Goal: Task Accomplishment & Management: Use online tool/utility

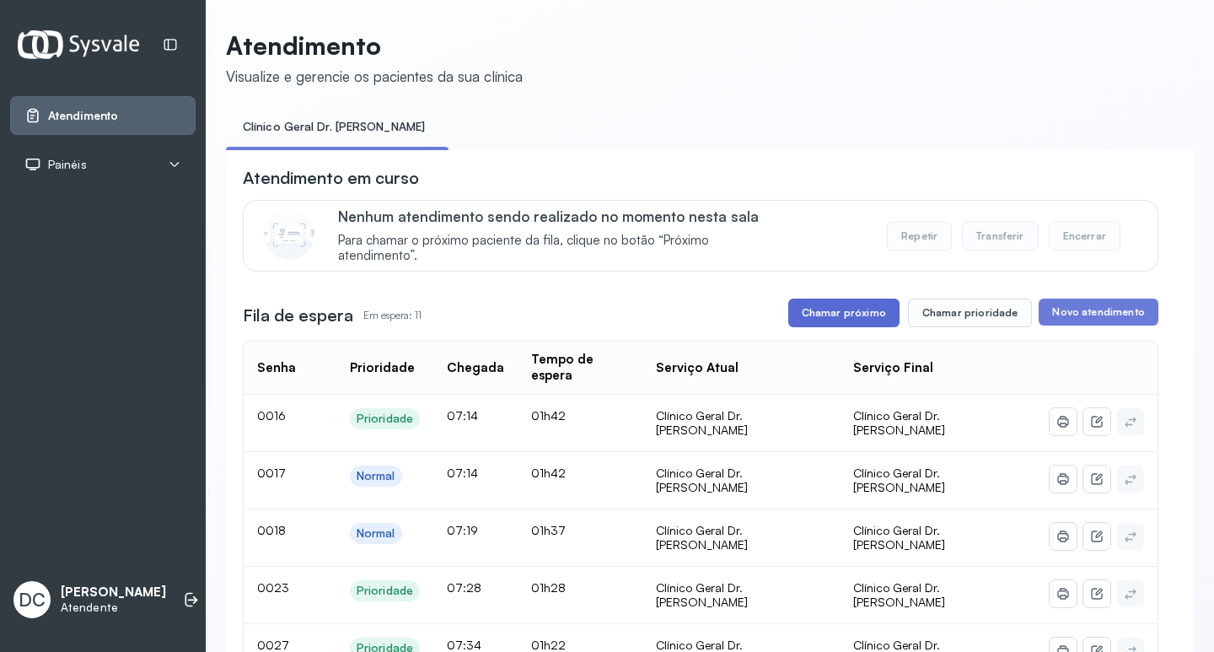
click at [826, 308] on button "Chamar próximo" at bounding box center [843, 313] width 111 height 29
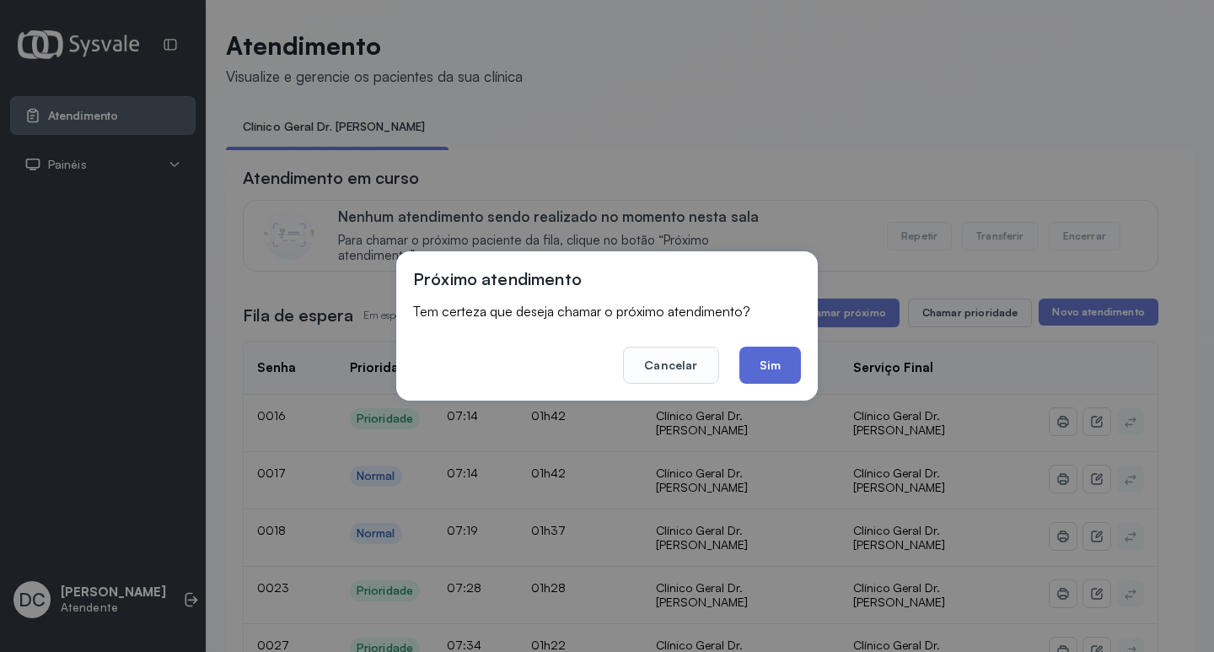
click at [770, 360] on button "Sim" at bounding box center [771, 365] width 62 height 37
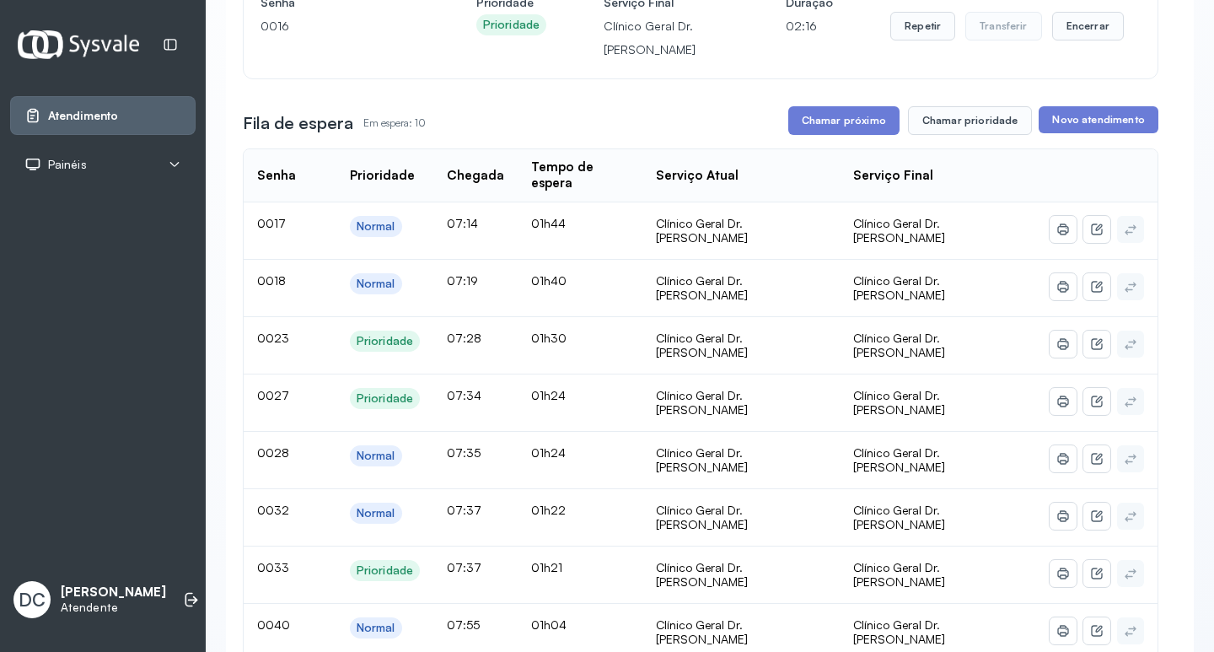
scroll to position [169, 0]
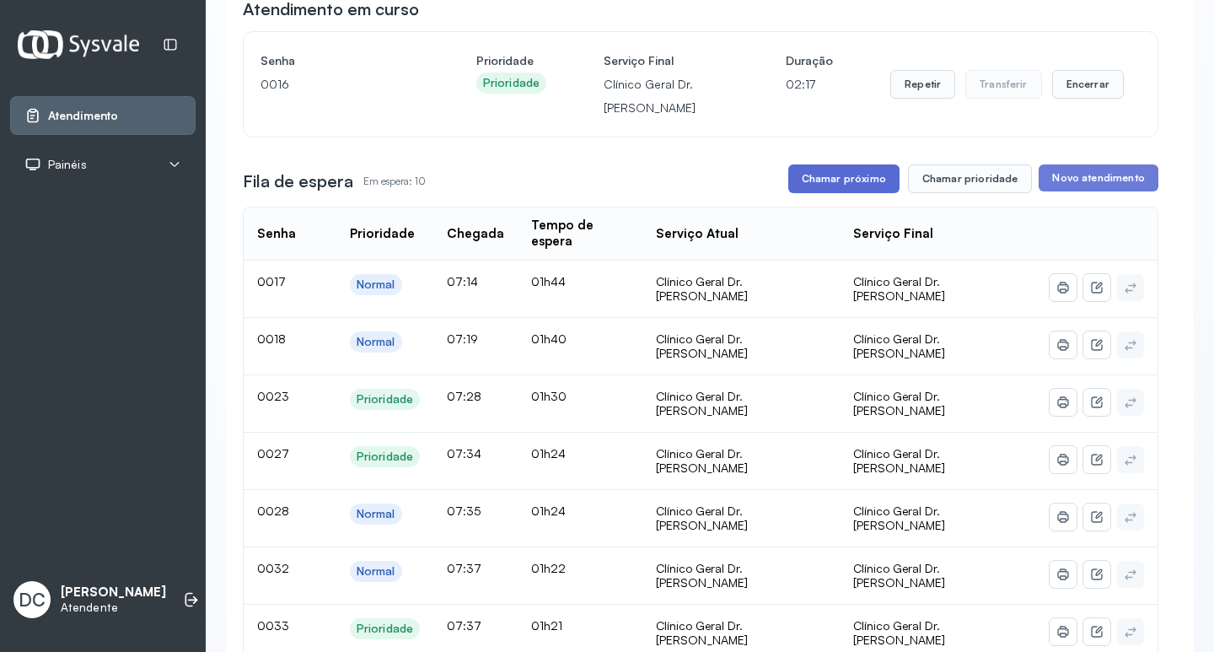
click at [864, 188] on button "Chamar próximo" at bounding box center [843, 178] width 111 height 29
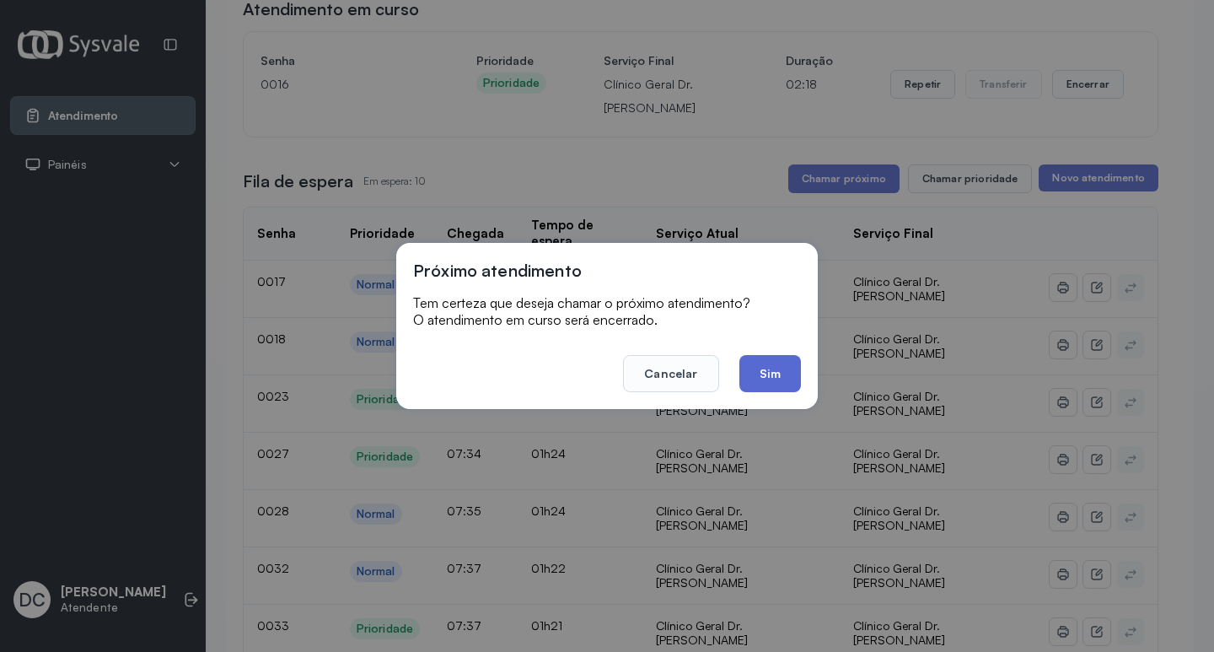
click at [771, 376] on button "Sim" at bounding box center [771, 373] width 62 height 37
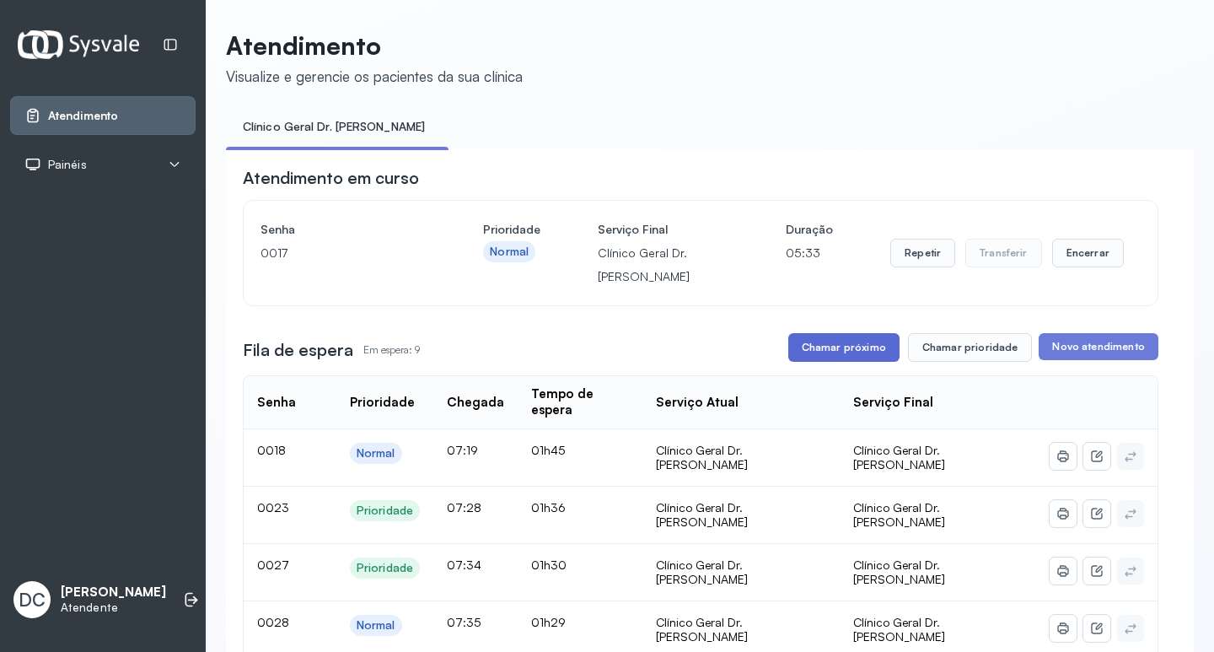
click at [874, 350] on button "Chamar próximo" at bounding box center [843, 347] width 111 height 29
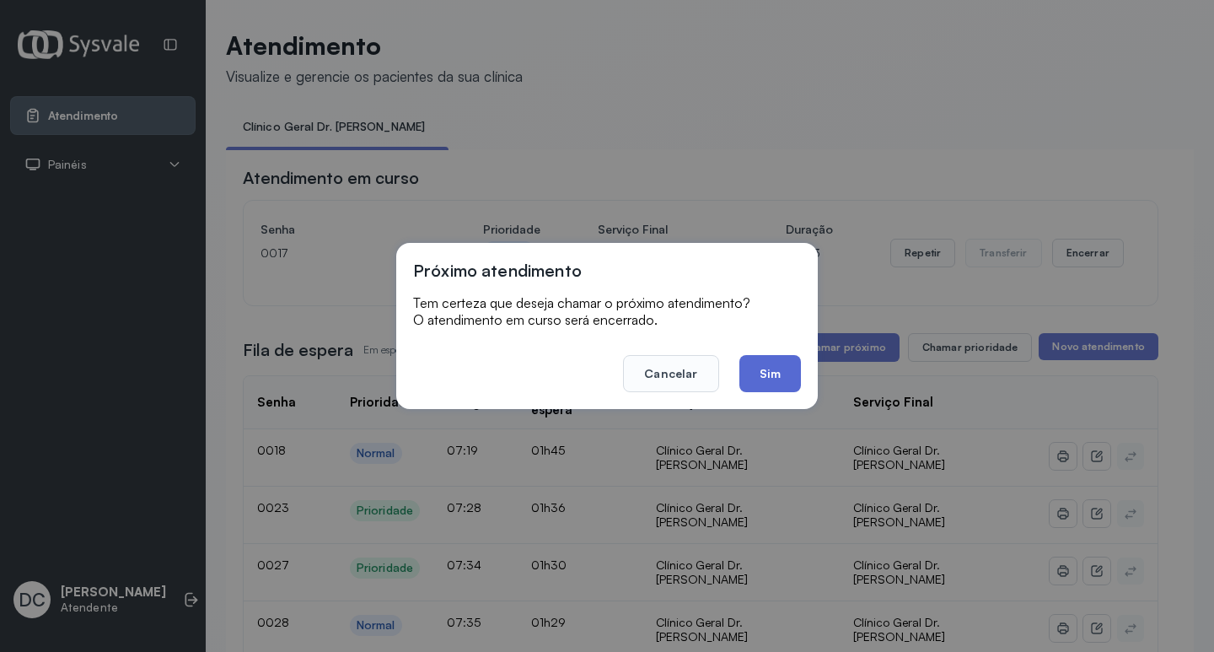
click at [764, 379] on button "Sim" at bounding box center [771, 373] width 62 height 37
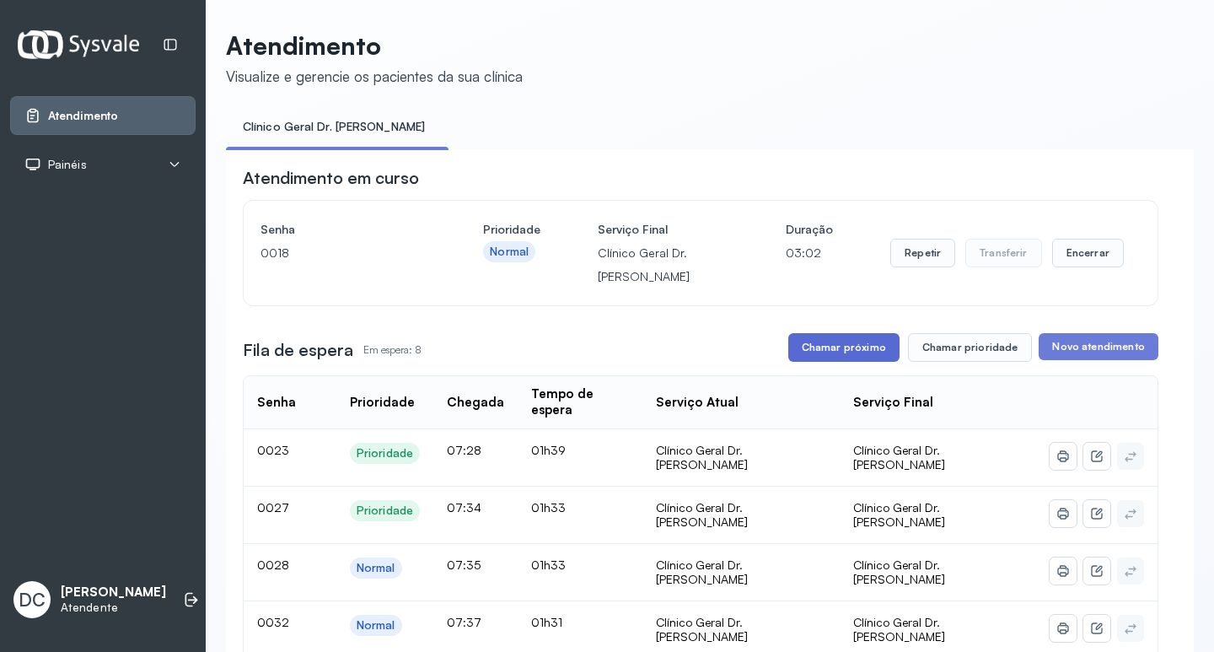
click at [866, 356] on button "Chamar próximo" at bounding box center [843, 347] width 111 height 29
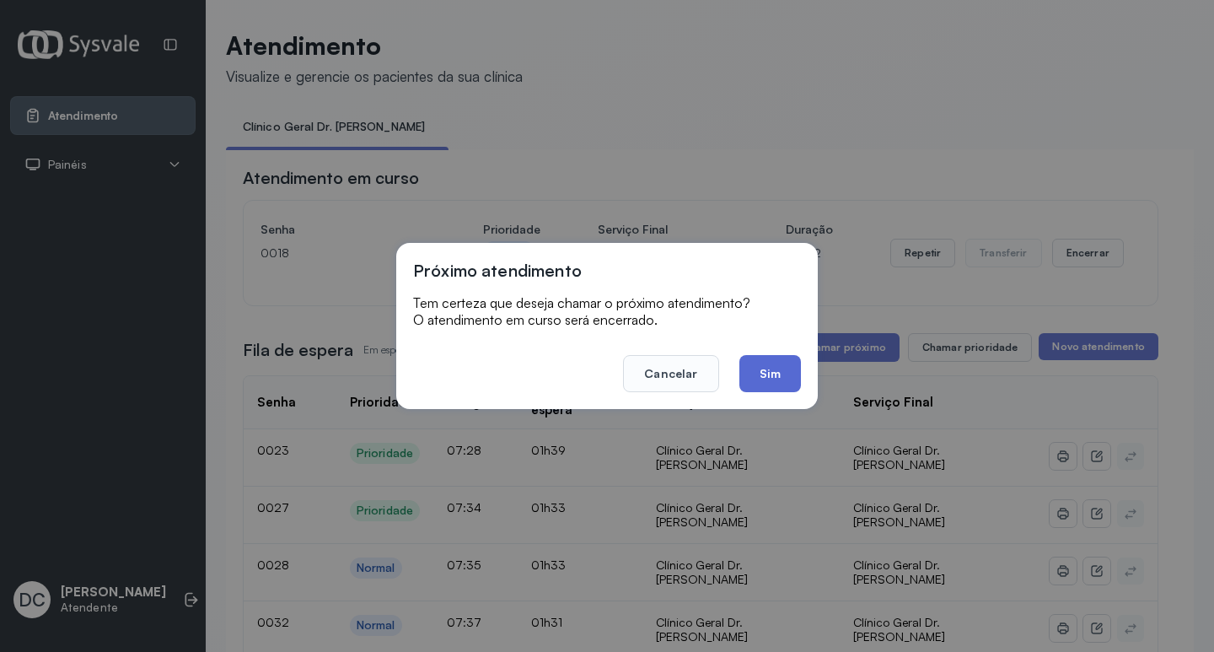
click at [788, 374] on button "Sim" at bounding box center [771, 373] width 62 height 37
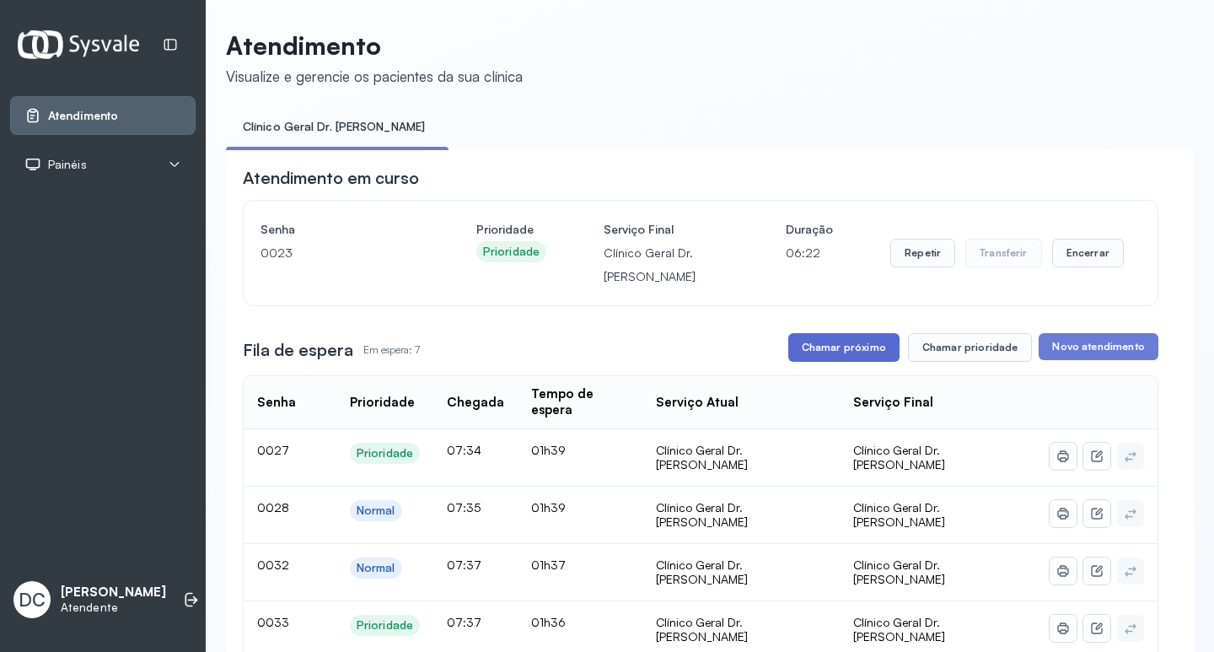
click at [880, 359] on button "Chamar próximo" at bounding box center [843, 347] width 111 height 29
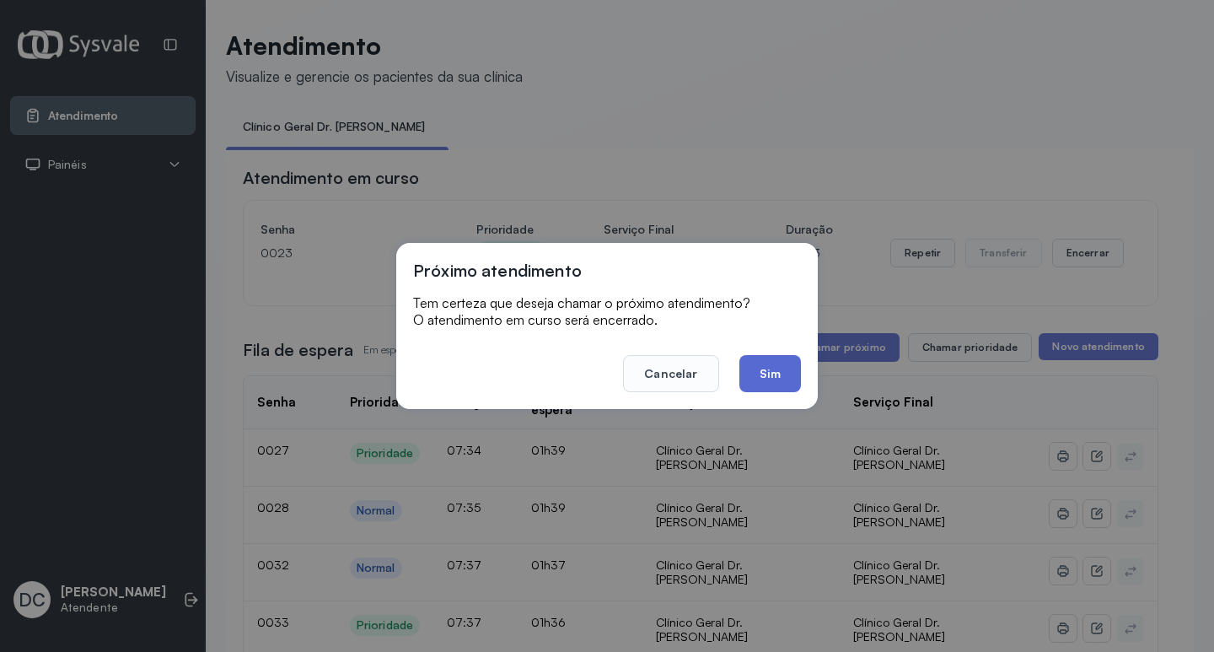
click at [758, 372] on button "Sim" at bounding box center [771, 373] width 62 height 37
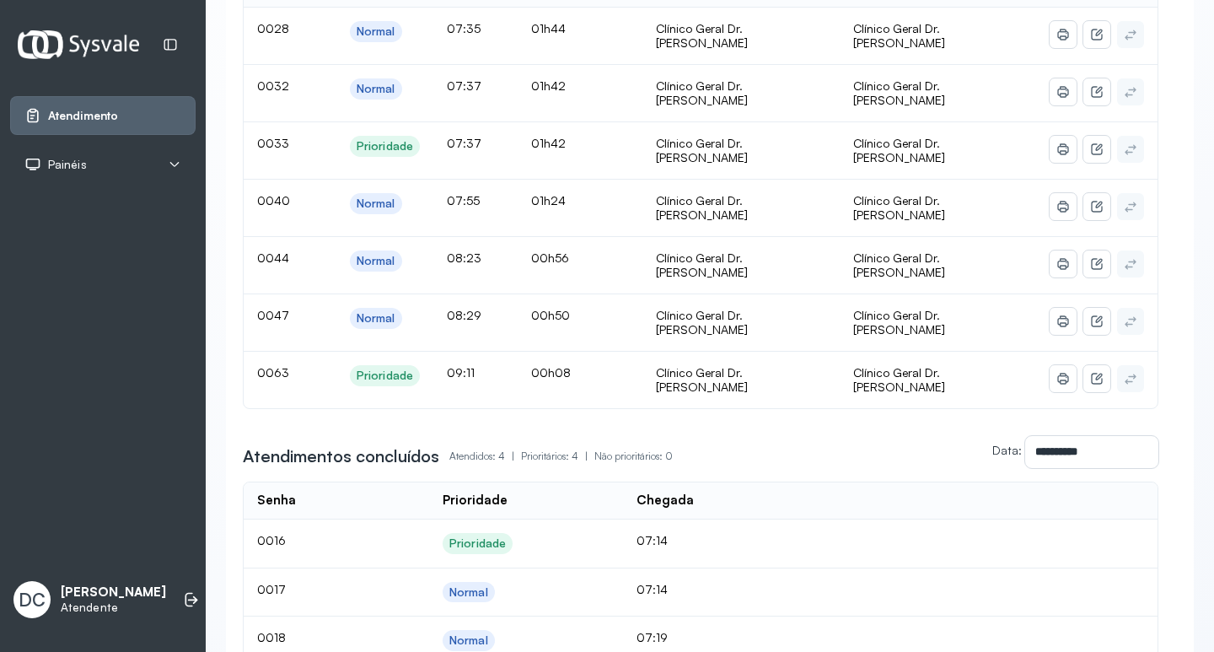
scroll to position [169, 0]
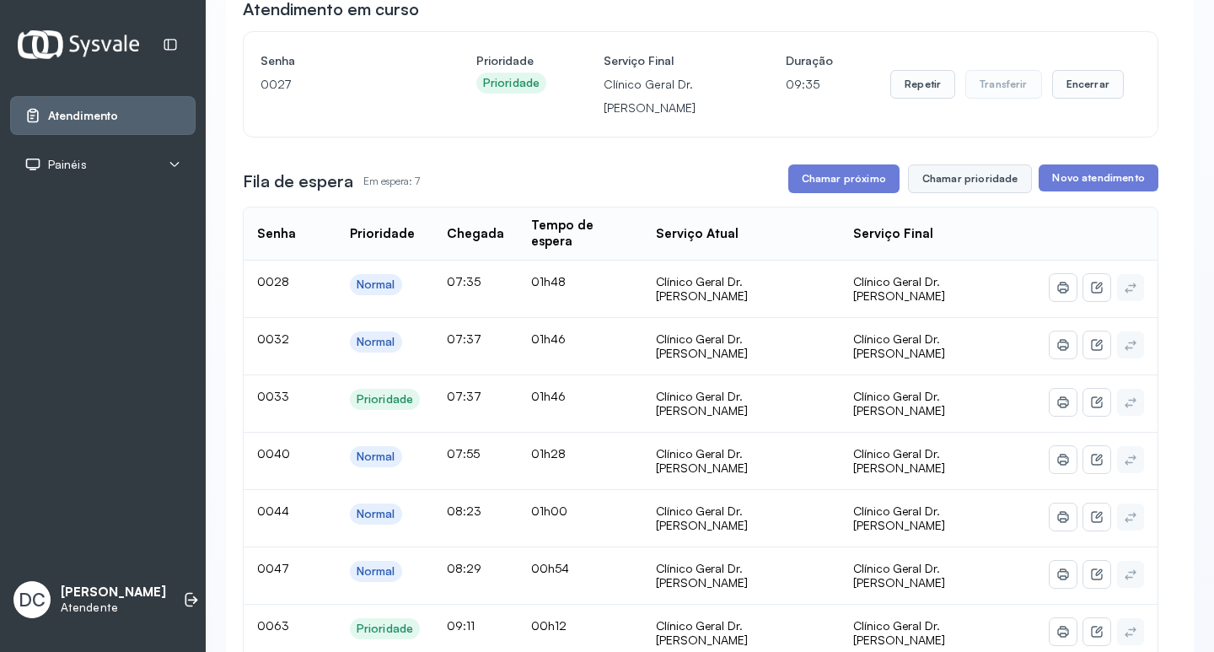
click at [976, 189] on button "Chamar prioridade" at bounding box center [970, 178] width 125 height 29
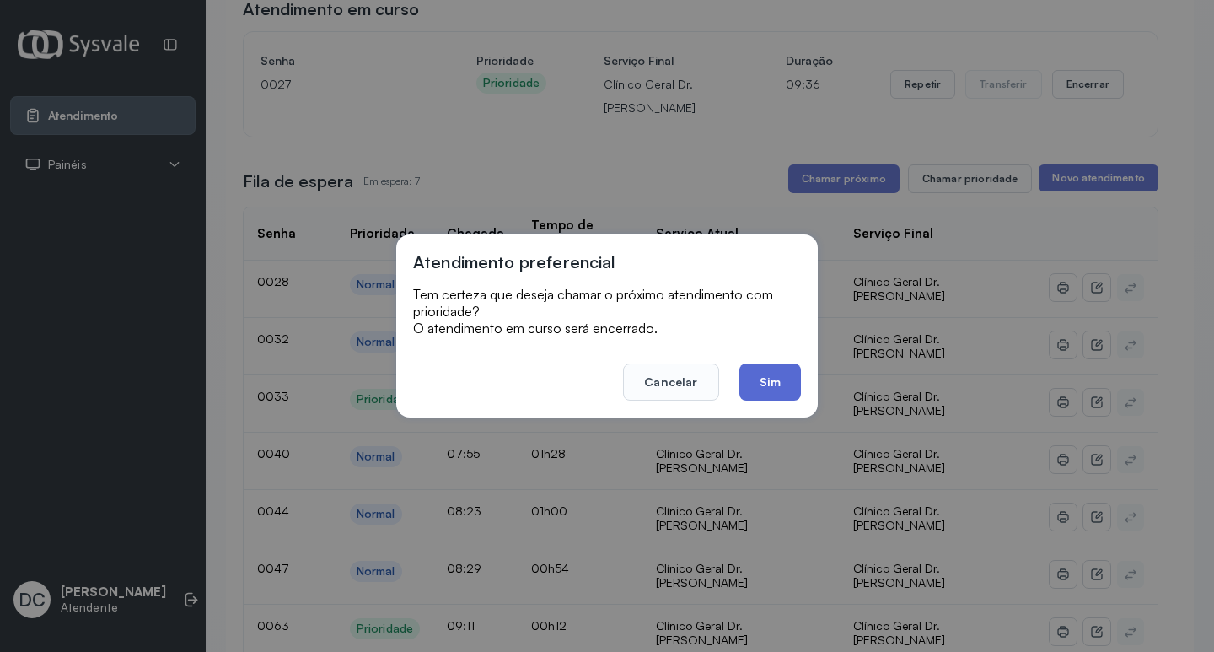
click at [781, 381] on button "Sim" at bounding box center [771, 381] width 62 height 37
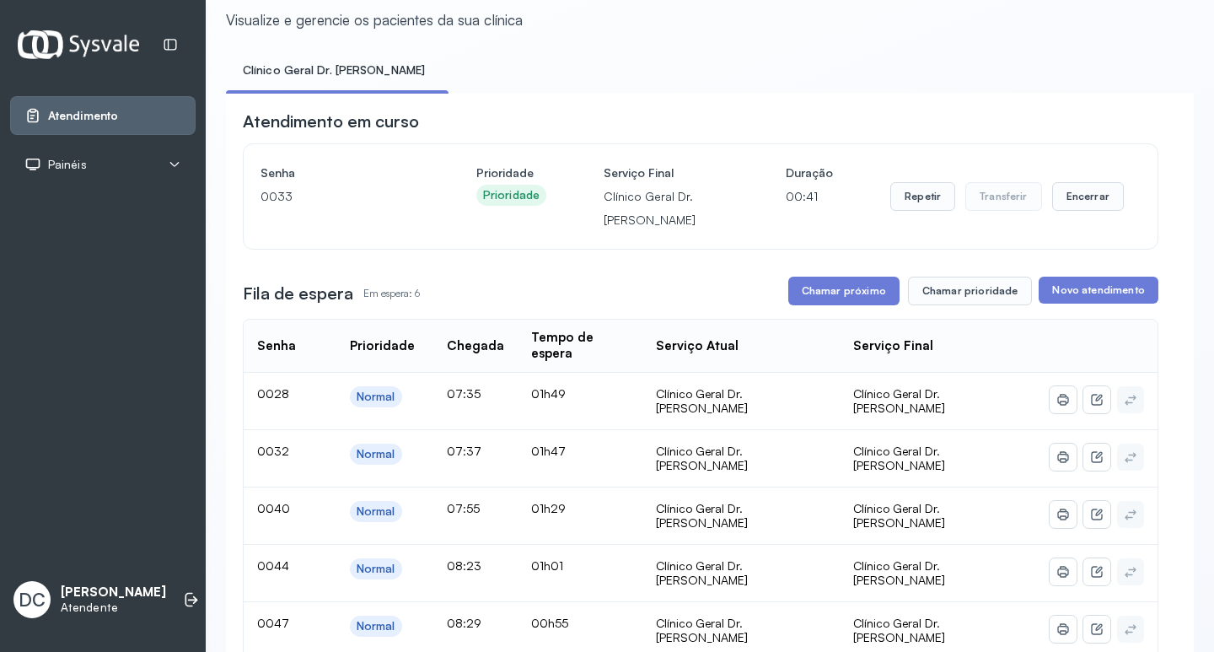
scroll to position [84, 0]
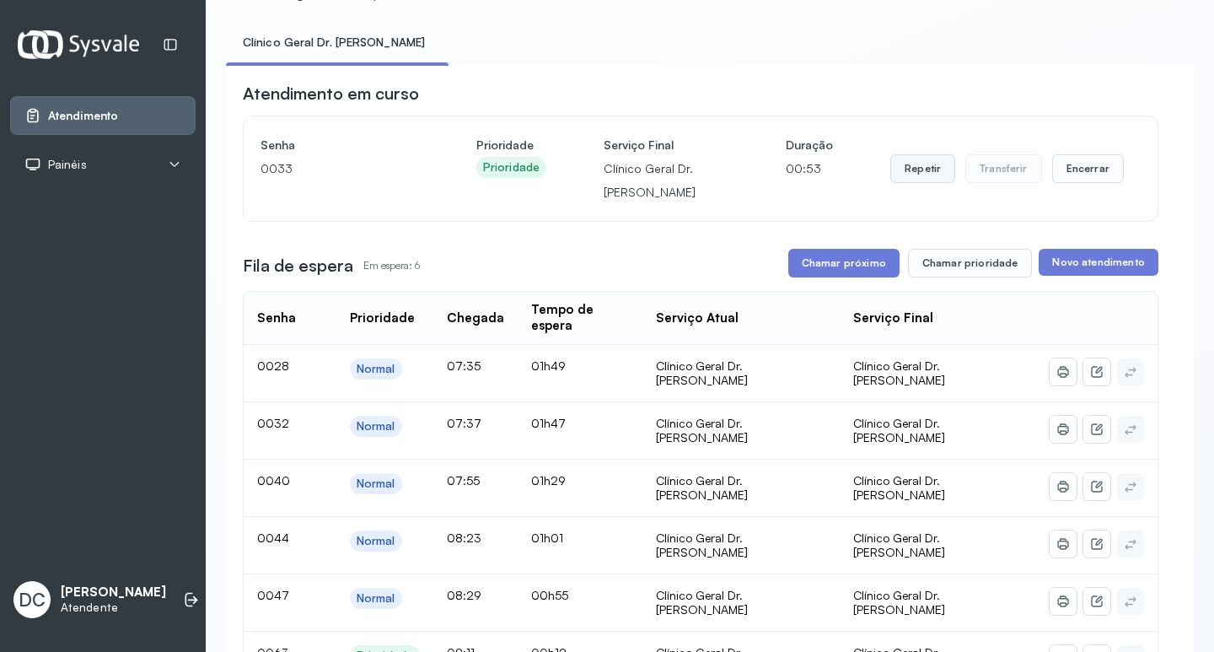
click at [893, 176] on button "Repetir" at bounding box center [922, 168] width 65 height 29
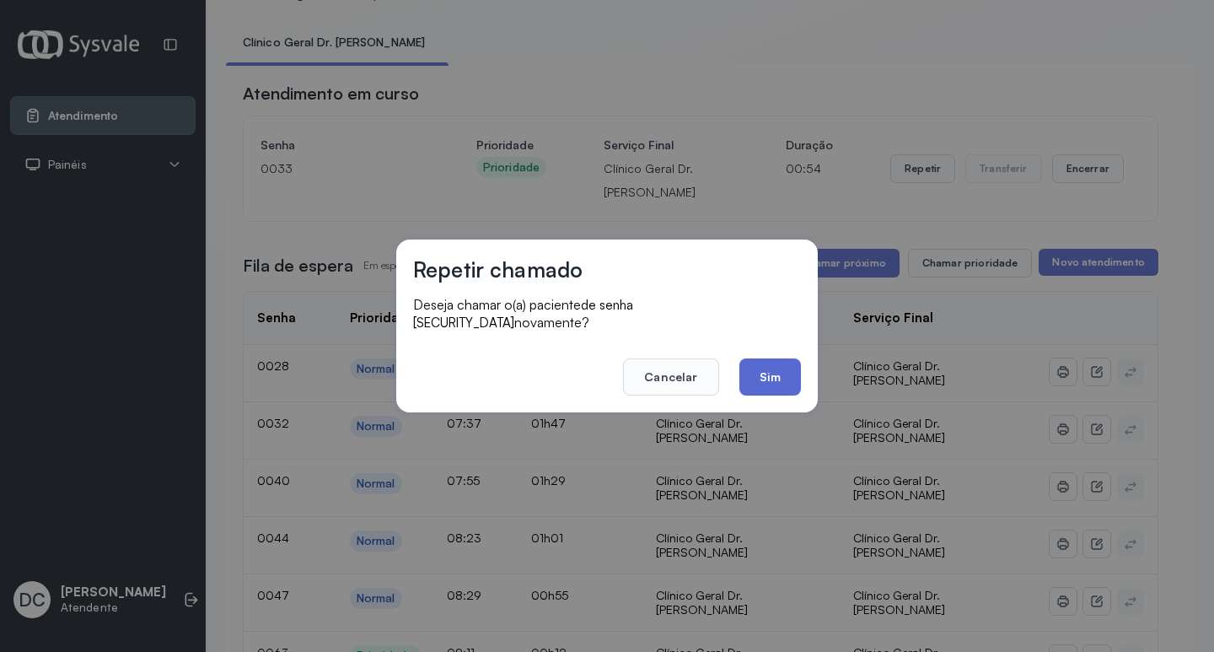
click at [794, 363] on button "Sim" at bounding box center [771, 376] width 62 height 37
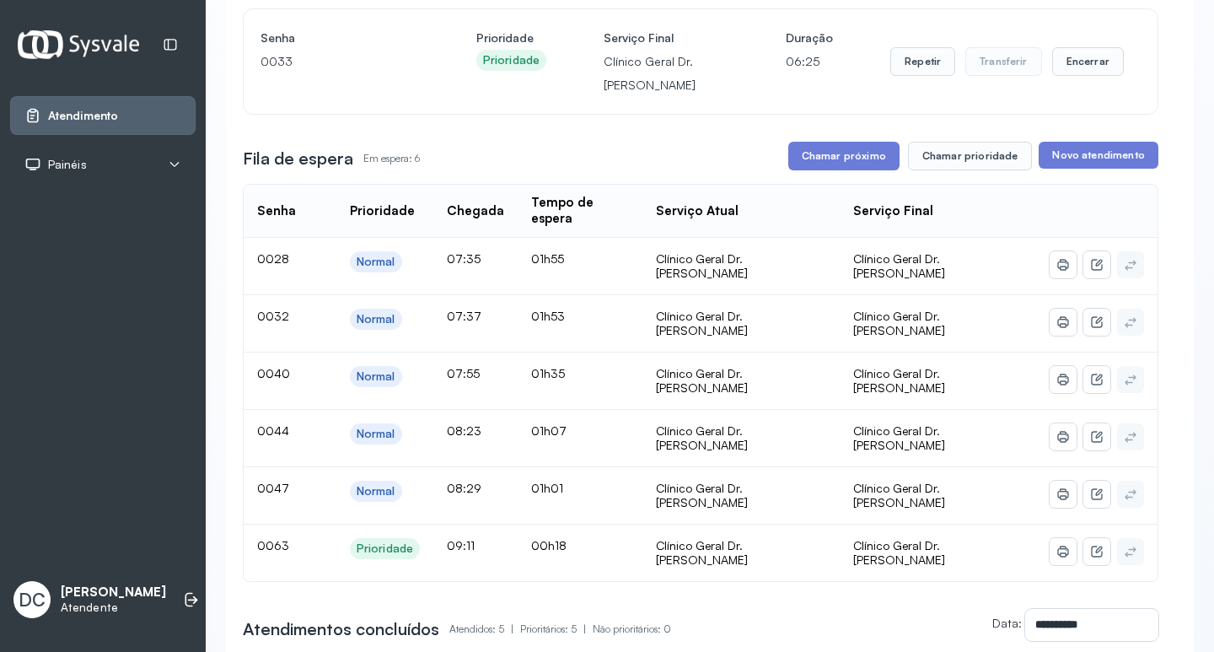
scroll to position [169, 0]
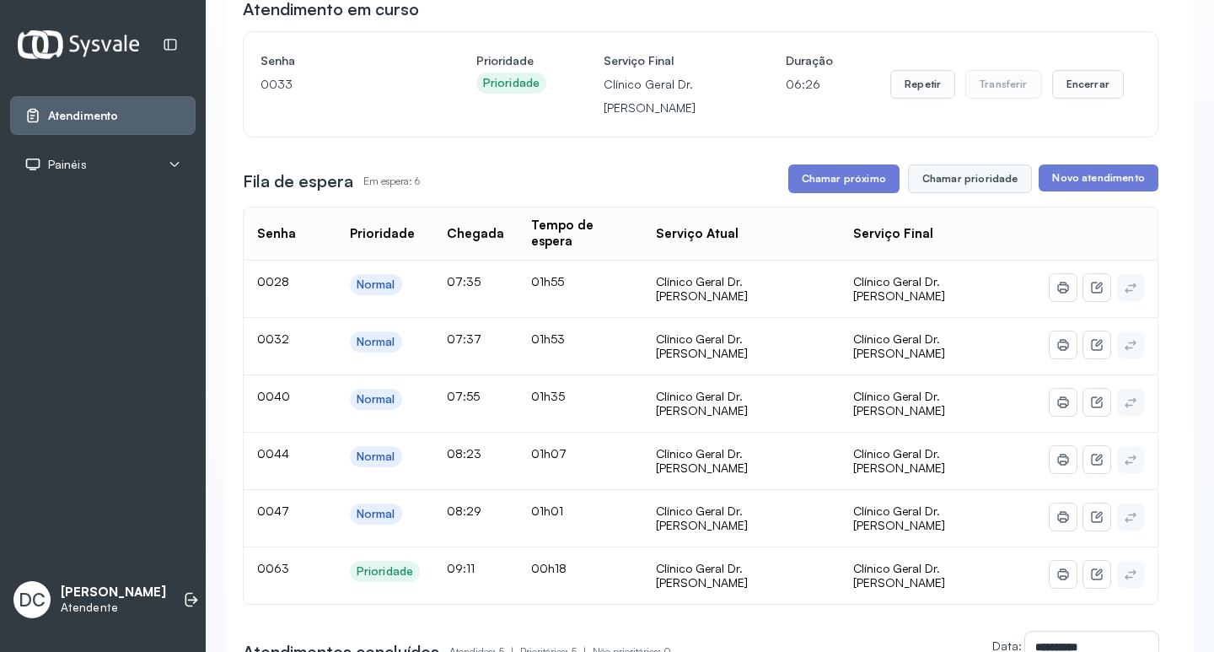
click at [964, 188] on button "Chamar prioridade" at bounding box center [970, 178] width 125 height 29
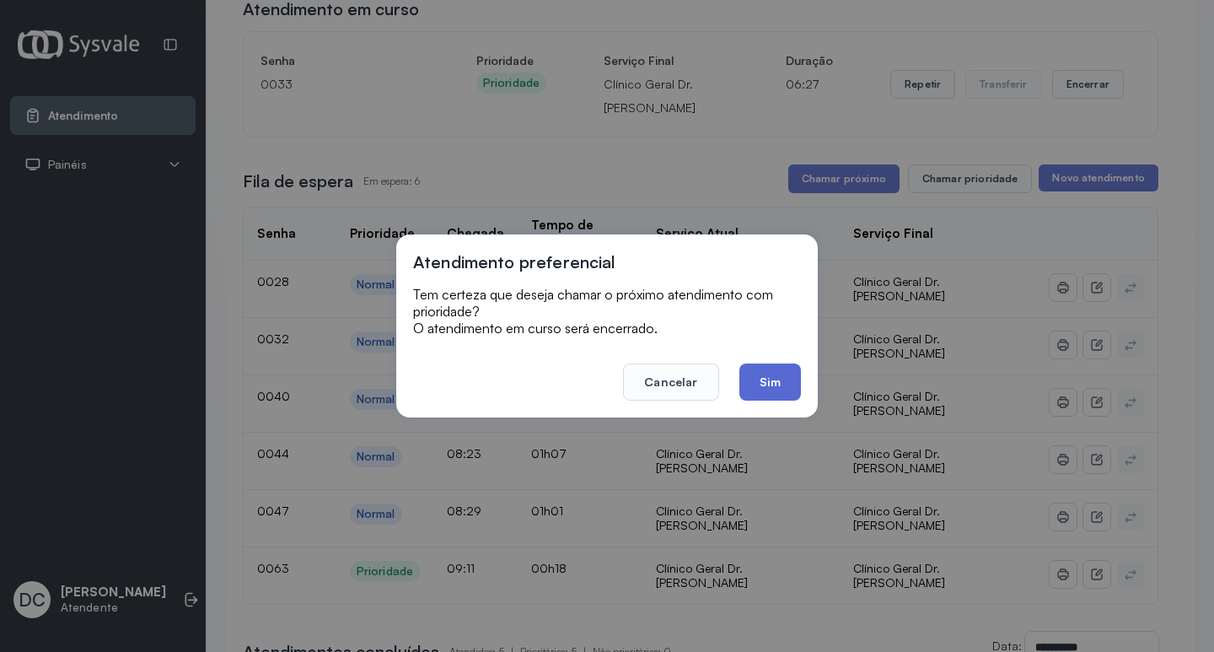
click at [764, 392] on button "Sim" at bounding box center [771, 381] width 62 height 37
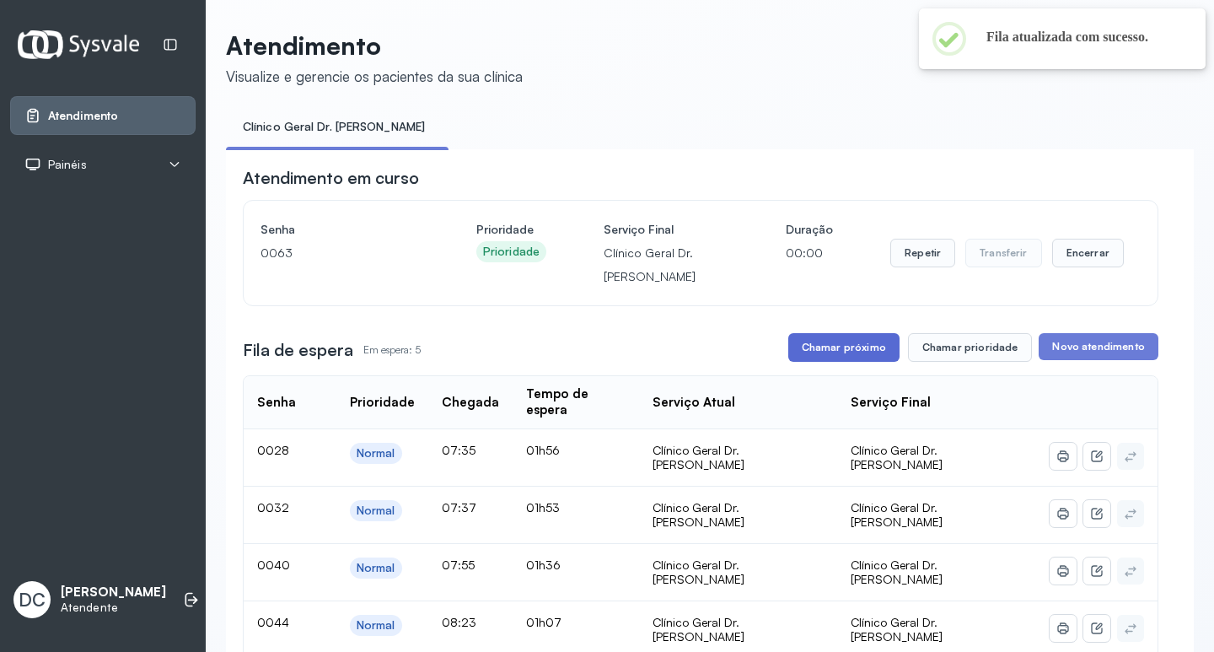
click at [856, 349] on button "Chamar próximo" at bounding box center [843, 347] width 111 height 29
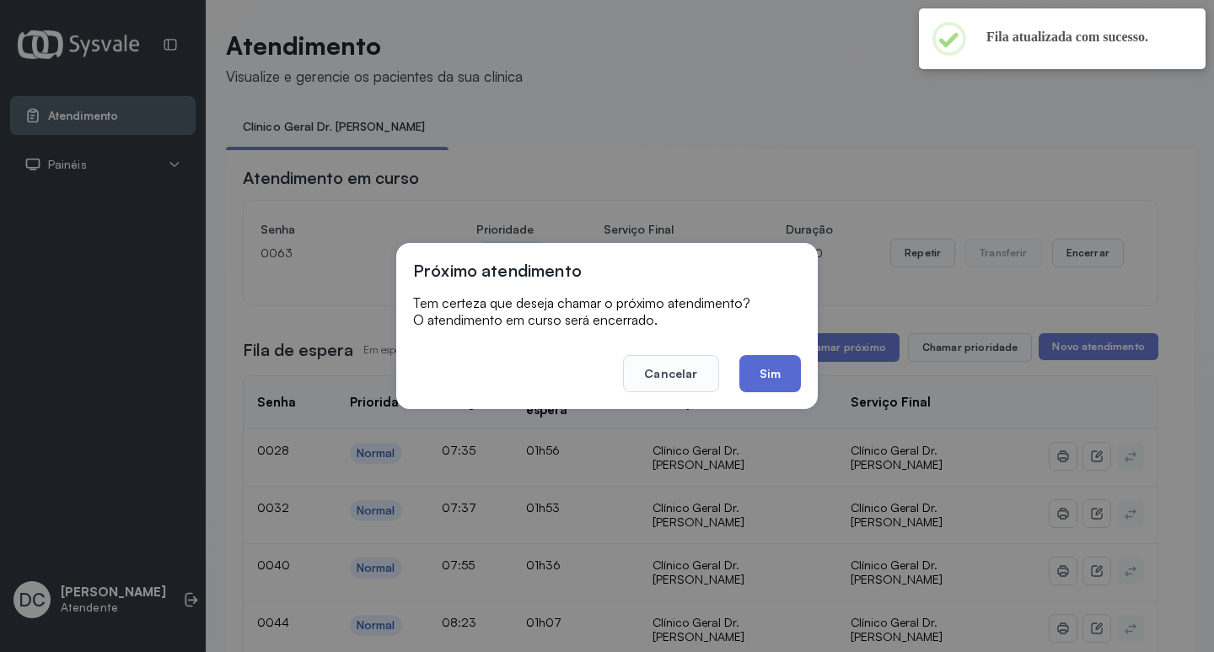
click at [752, 384] on button "Sim" at bounding box center [771, 373] width 62 height 37
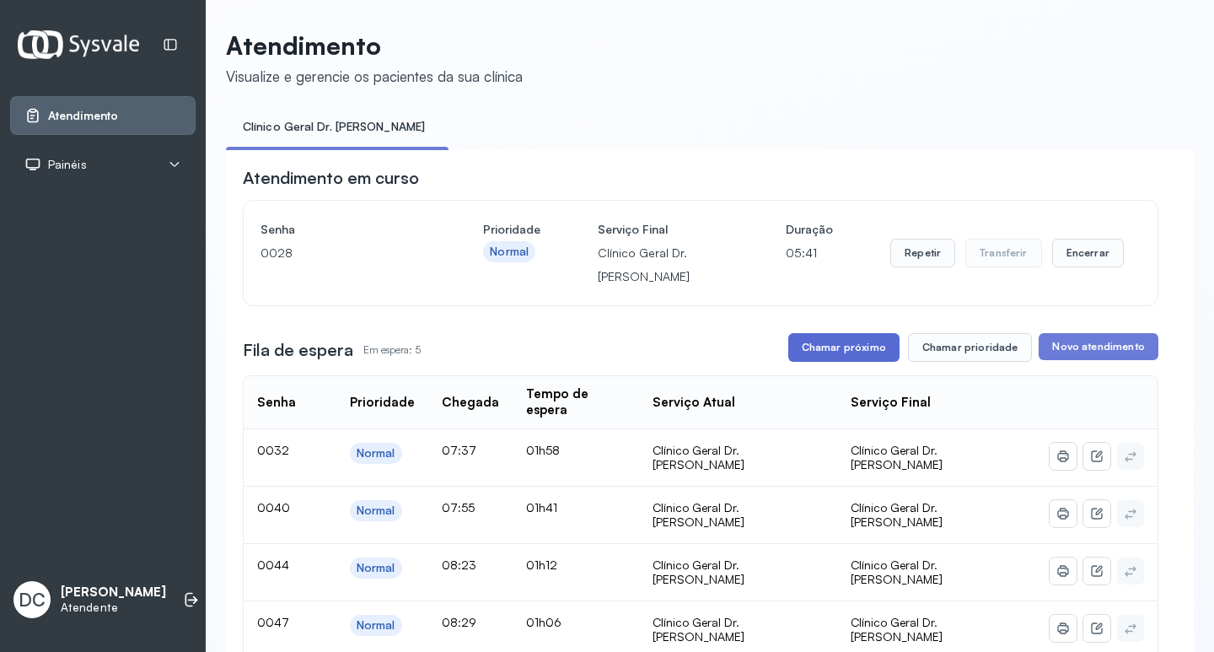
click at [848, 362] on button "Chamar próximo" at bounding box center [843, 347] width 111 height 29
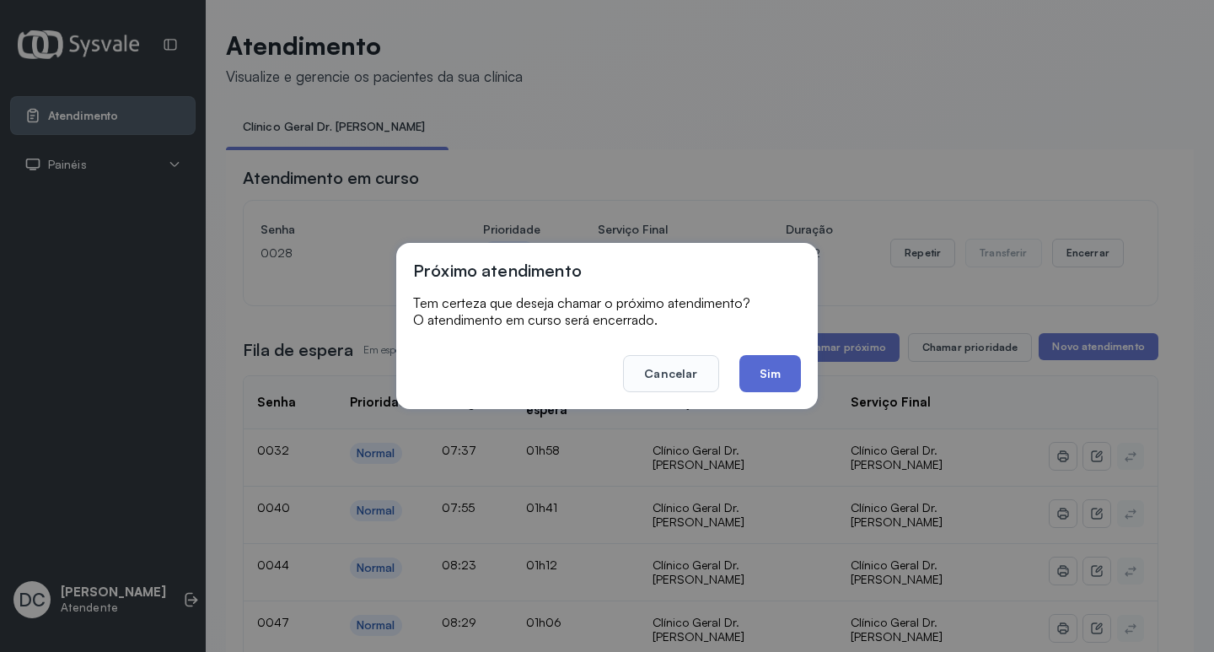
click at [788, 381] on button "Sim" at bounding box center [771, 373] width 62 height 37
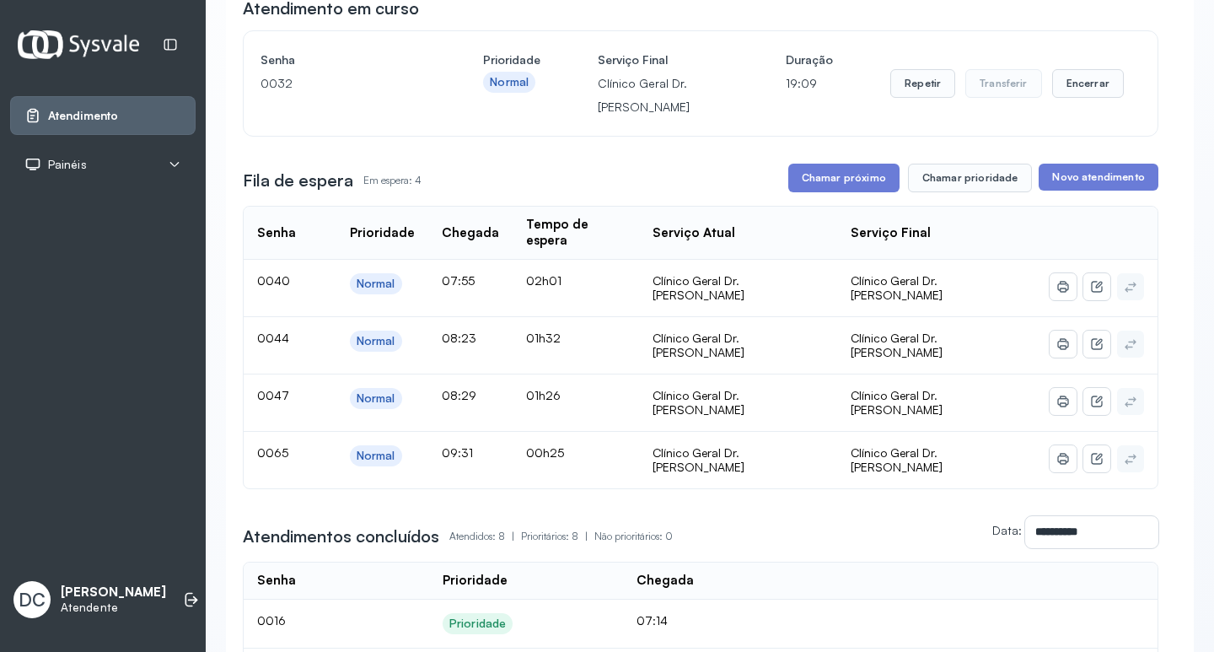
scroll to position [169, 0]
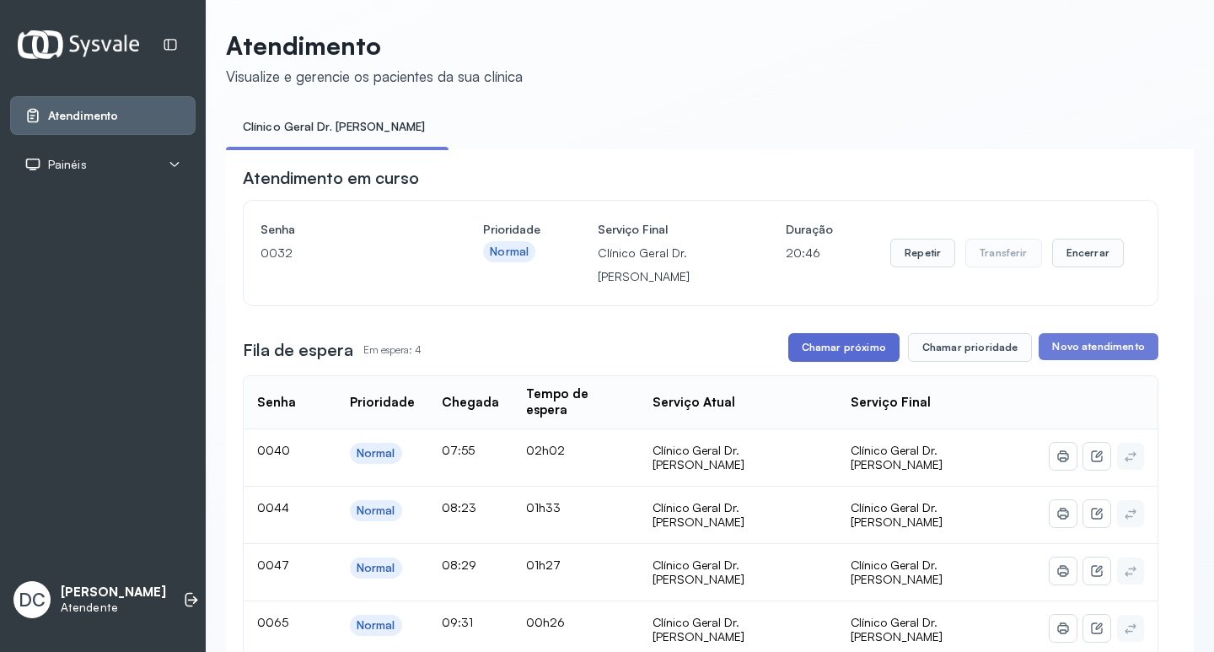
click at [798, 359] on button "Chamar próximo" at bounding box center [843, 347] width 111 height 29
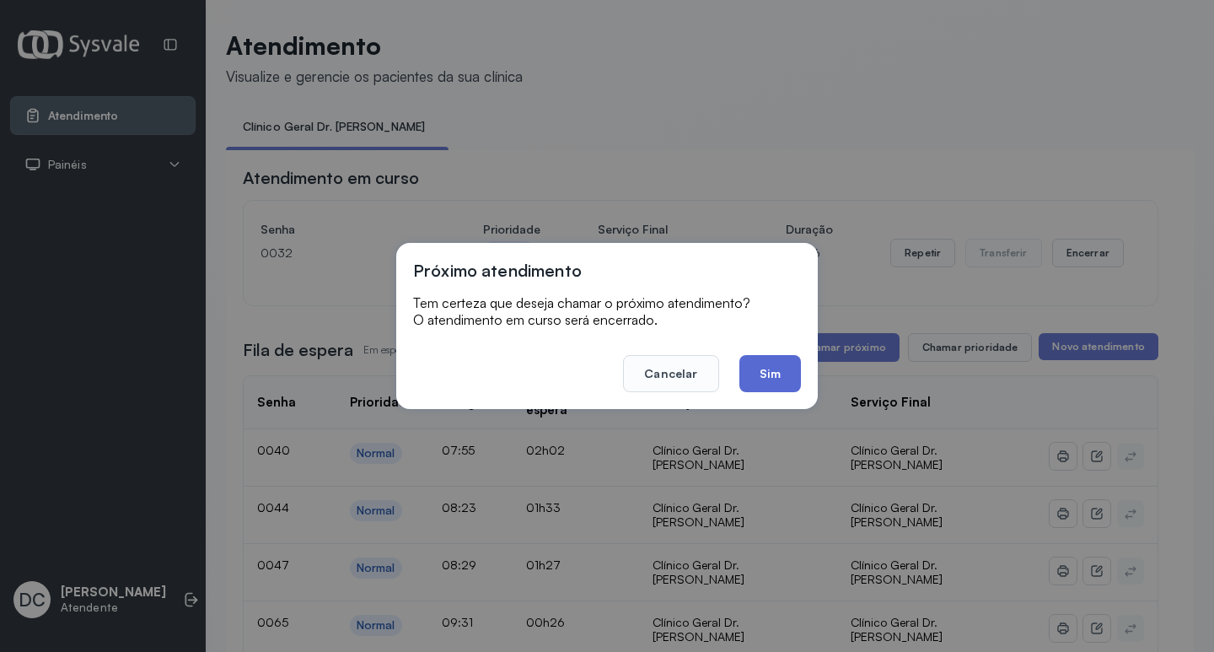
click at [748, 375] on button "Sim" at bounding box center [771, 373] width 62 height 37
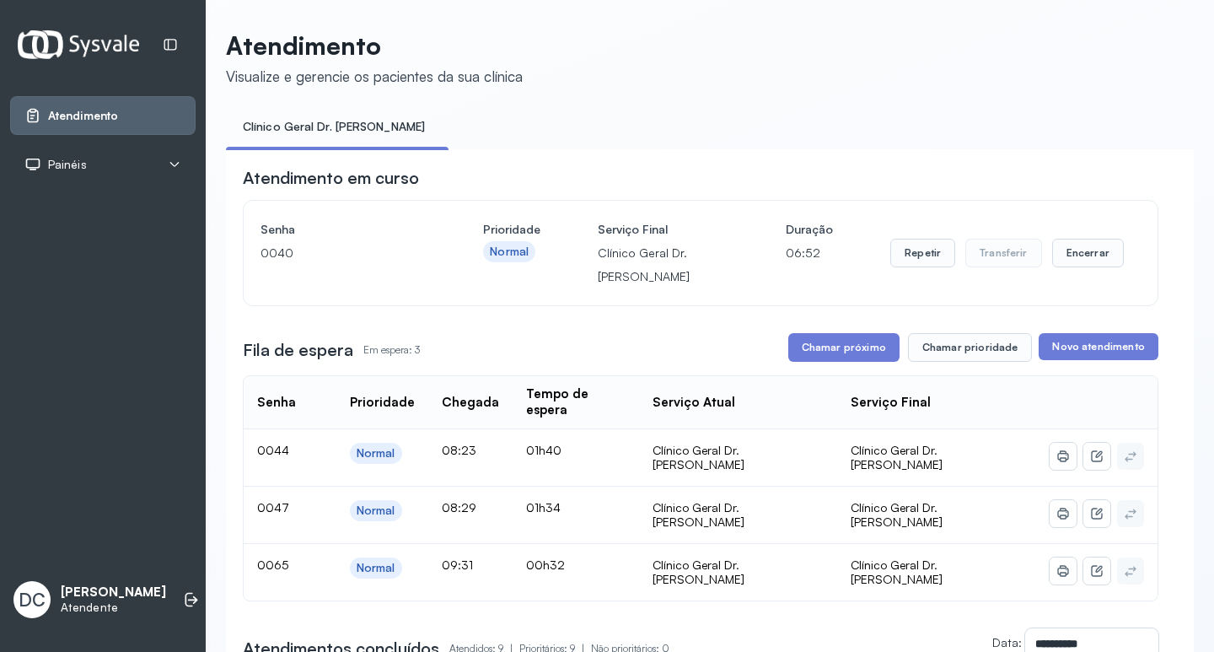
scroll to position [337, 0]
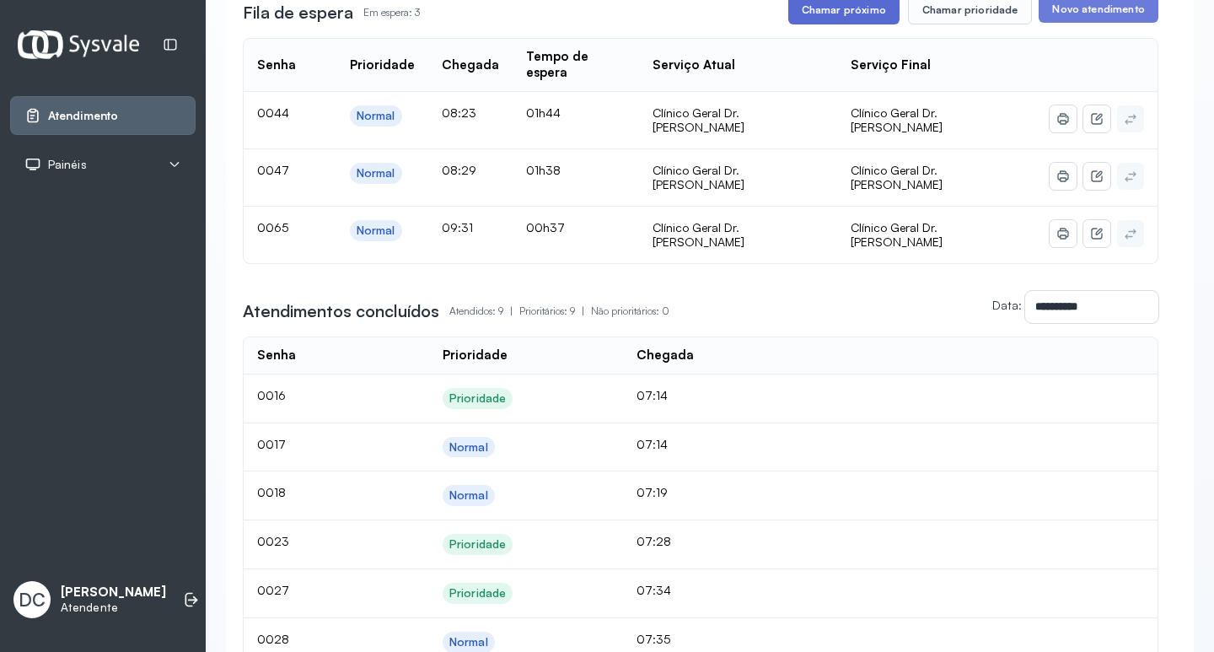
click at [828, 18] on button "Chamar próximo" at bounding box center [843, 10] width 111 height 29
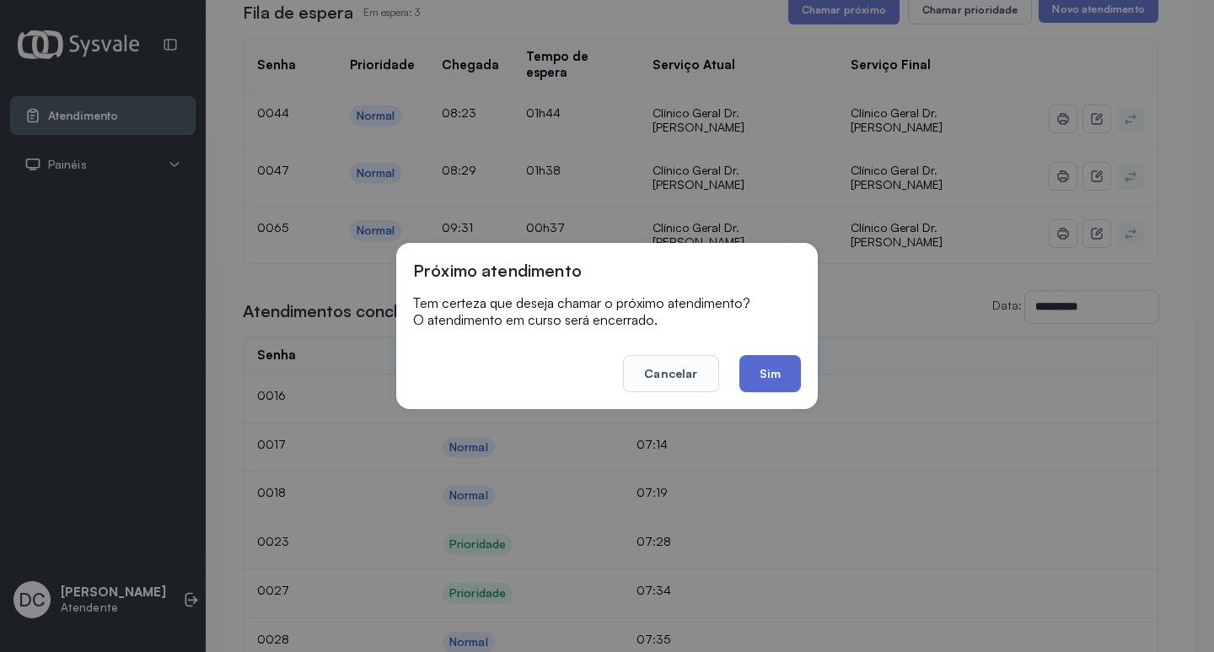
click at [750, 357] on button "Sim" at bounding box center [771, 373] width 62 height 37
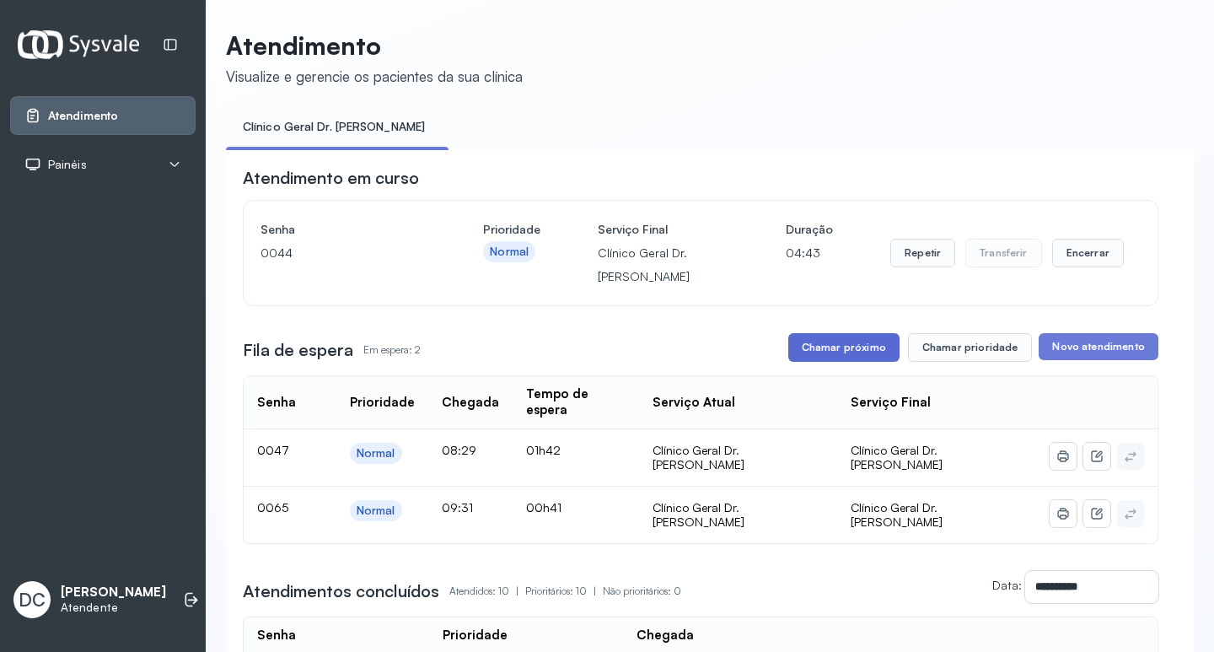
click at [833, 362] on button "Chamar próximo" at bounding box center [843, 347] width 111 height 29
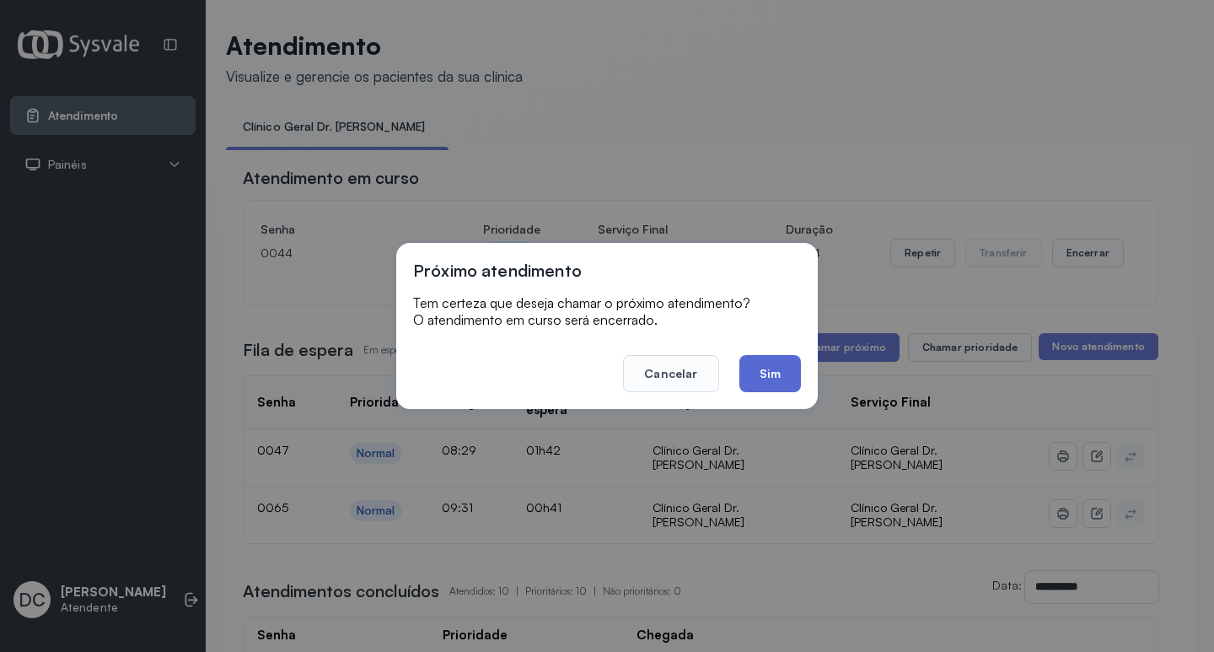
click at [783, 378] on button "Sim" at bounding box center [771, 373] width 62 height 37
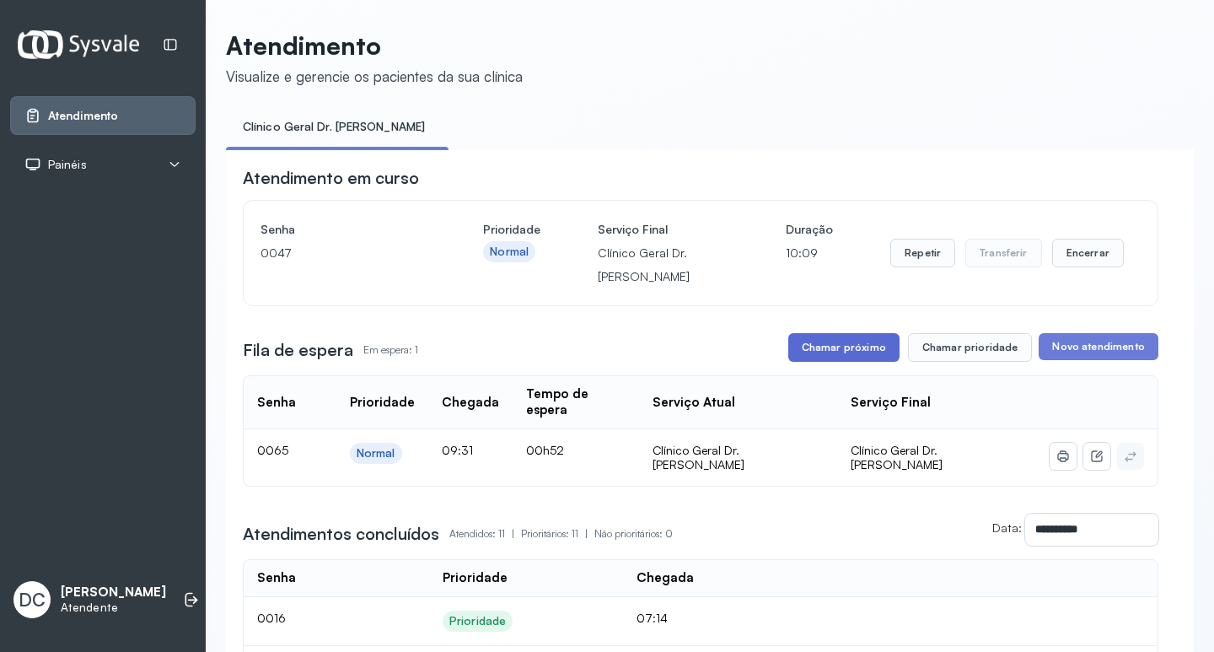
click at [816, 354] on button "Chamar próximo" at bounding box center [843, 347] width 111 height 29
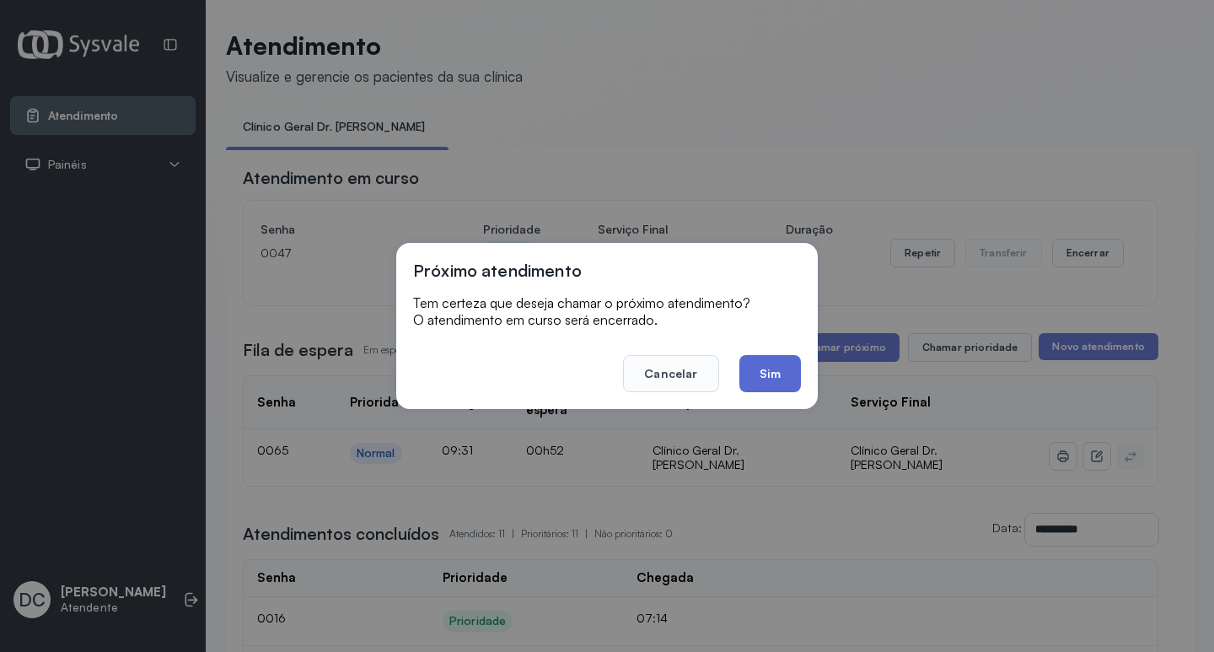
click at [788, 363] on button "Sim" at bounding box center [771, 373] width 62 height 37
